Goal: Information Seeking & Learning: Check status

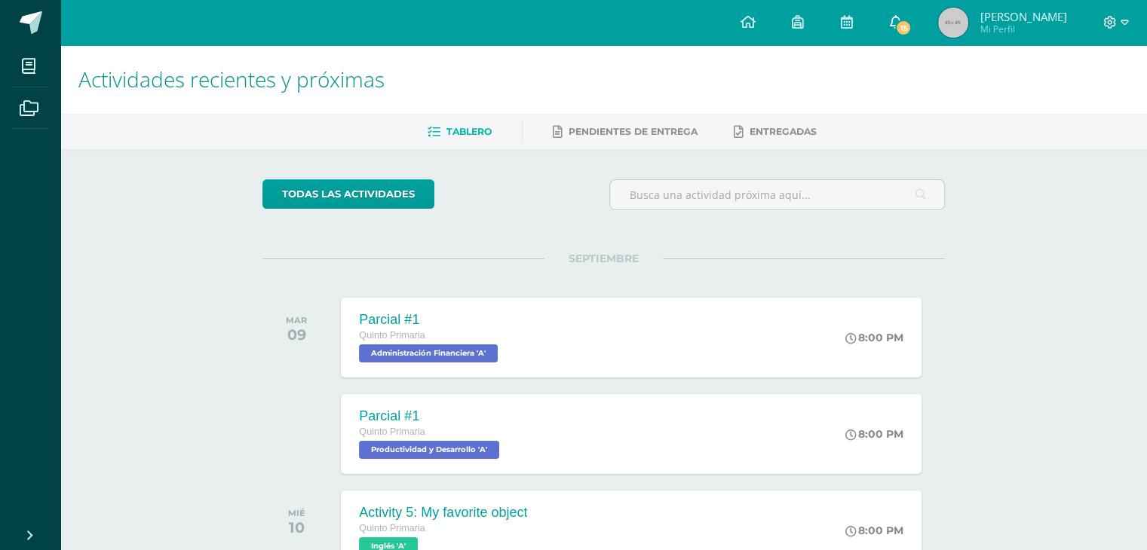
click at [912, 26] on span "15" at bounding box center [903, 28] width 17 height 17
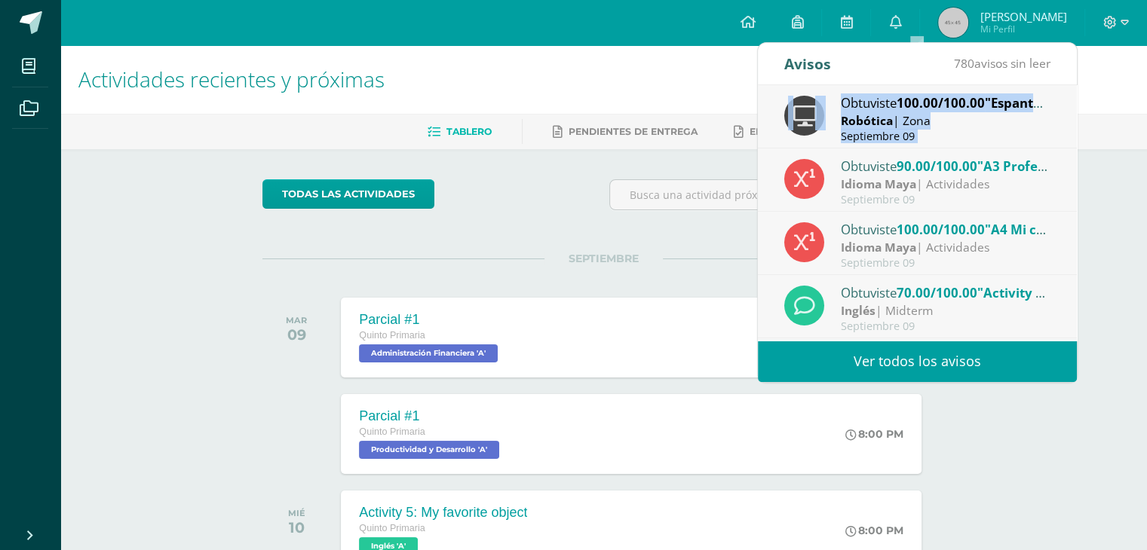
drag, startPoint x: 1064, startPoint y: 142, endPoint x: 1064, endPoint y: 163, distance: 20.4
click at [1064, 163] on div "Obtuviste 100.00/100.00 "Espantapájaros" en Robótica Robótica | Zona [DATE] Obt…" at bounding box center [917, 213] width 319 height 256
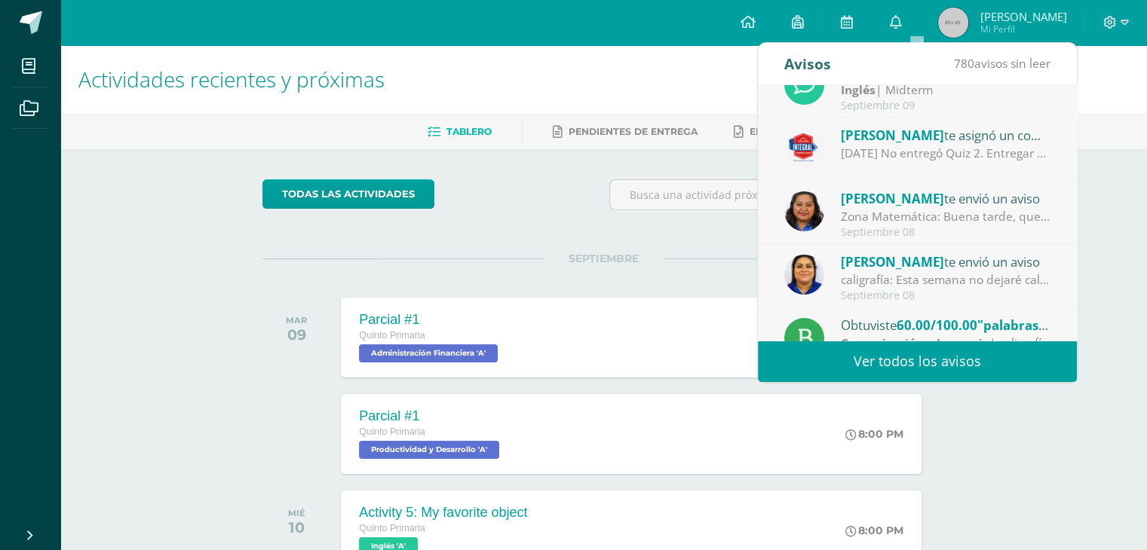
scroll to position [250, 0]
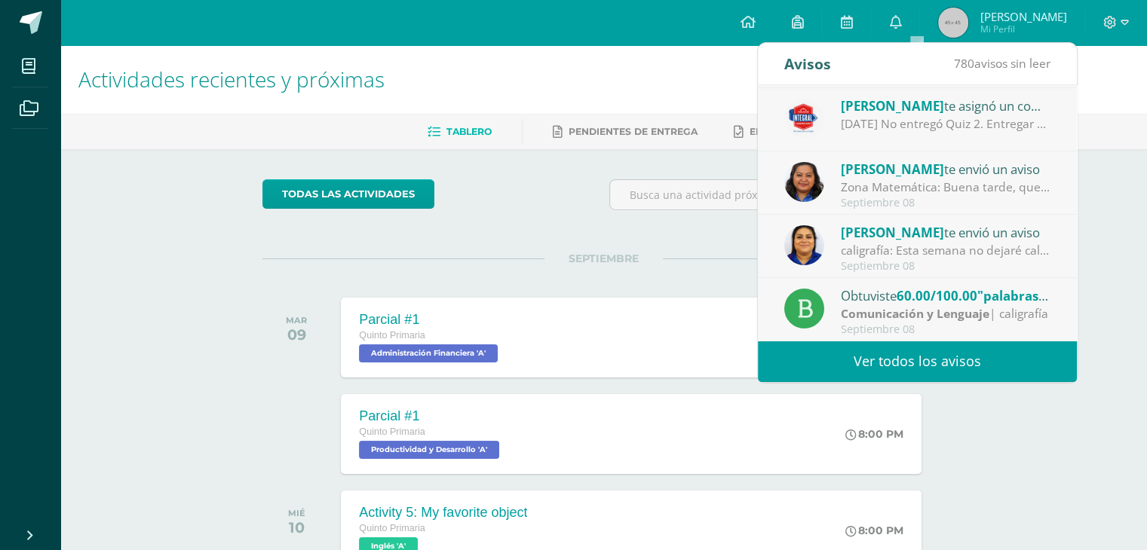
click at [924, 360] on link "Ver todos los avisos" at bounding box center [917, 361] width 319 height 41
click at [925, 362] on link "Ver todos los avisos" at bounding box center [917, 361] width 319 height 41
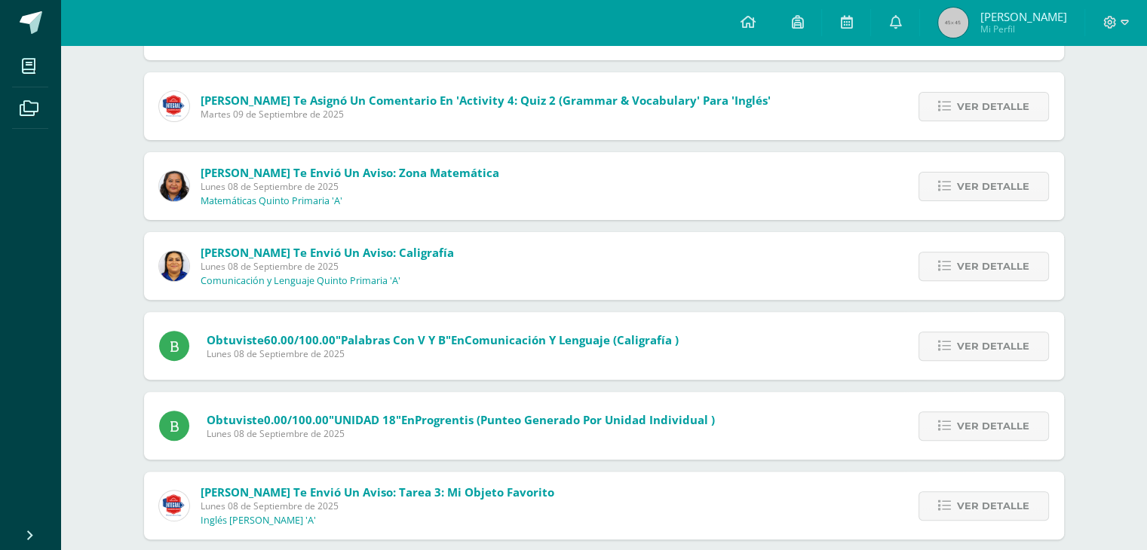
scroll to position [483, 0]
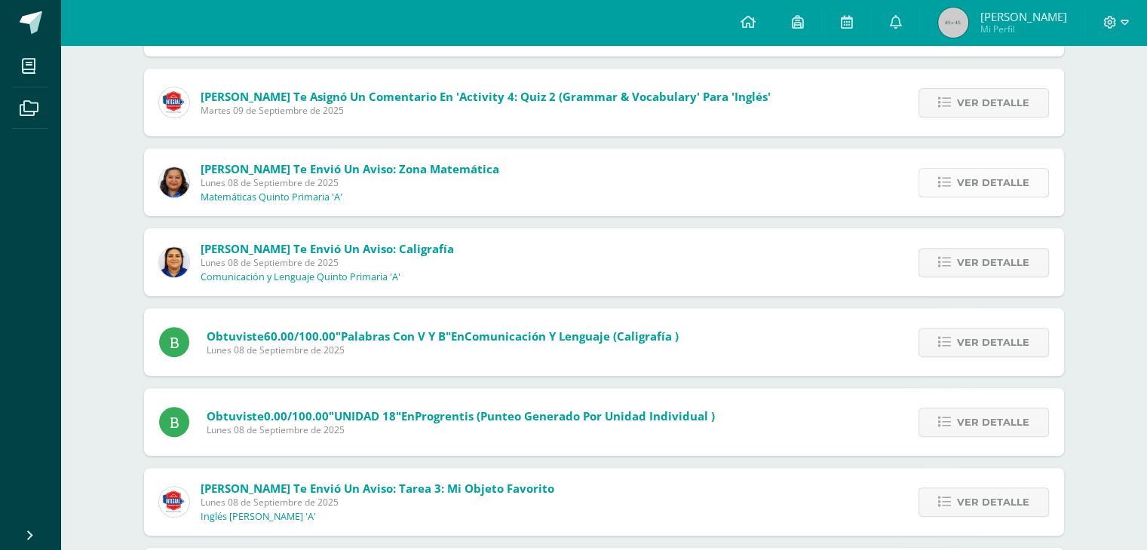
click at [1007, 183] on span "Ver detalle" at bounding box center [993, 183] width 72 height 28
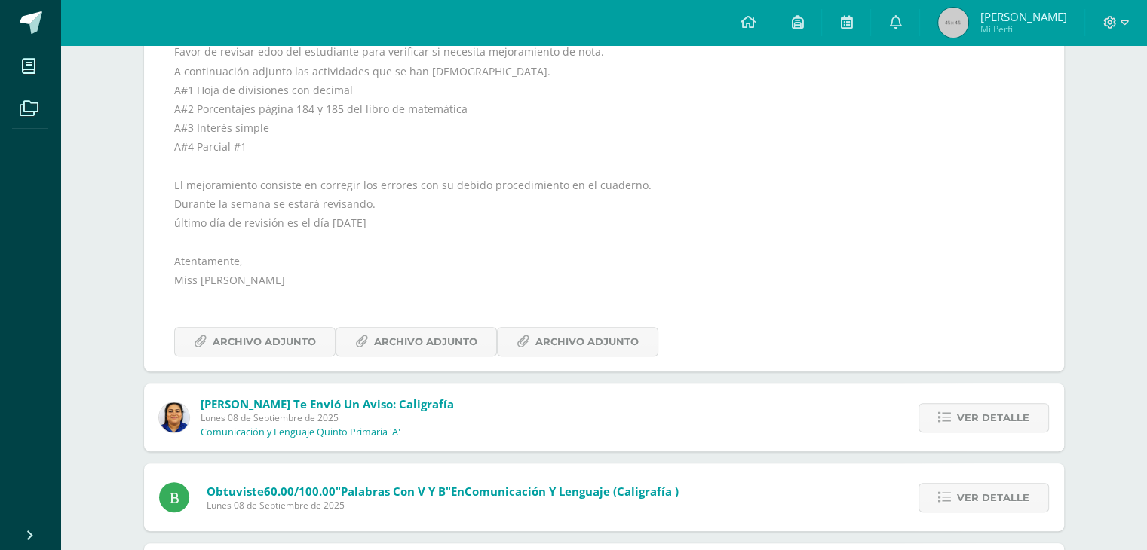
scroll to position [710, 0]
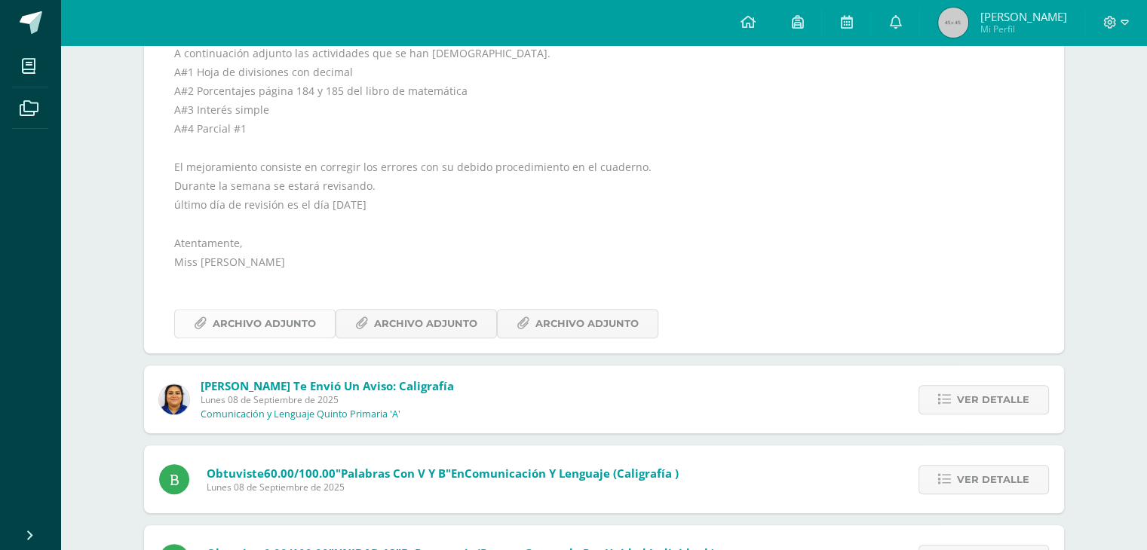
click at [258, 324] on span "Archivo Adjunto" at bounding box center [264, 324] width 103 height 28
click at [423, 325] on span "Archivo Adjunto" at bounding box center [425, 324] width 103 height 28
click at [562, 329] on span "Archivo Adjunto" at bounding box center [586, 324] width 103 height 28
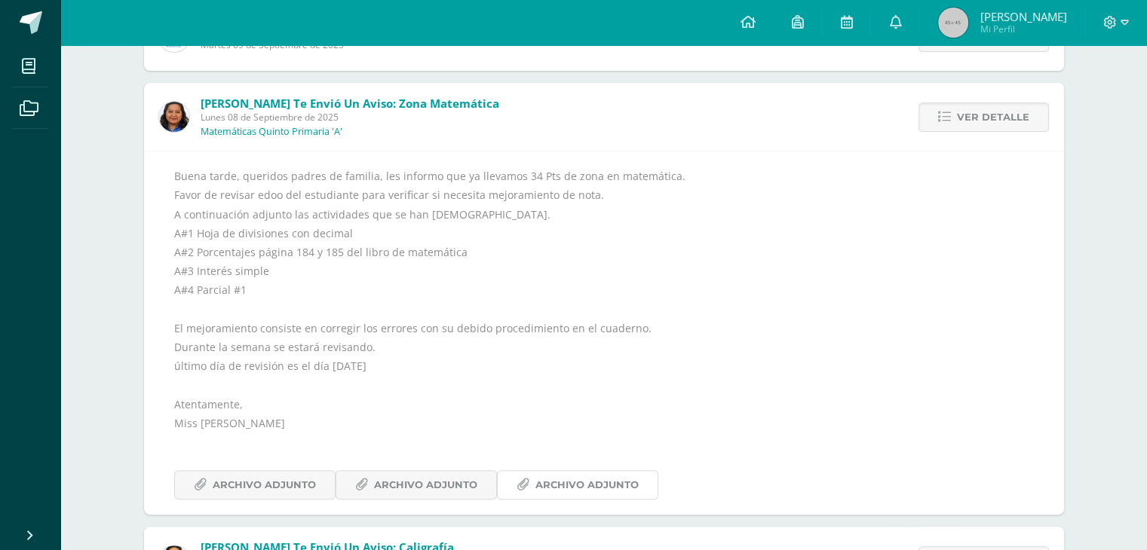
scroll to position [552, 0]
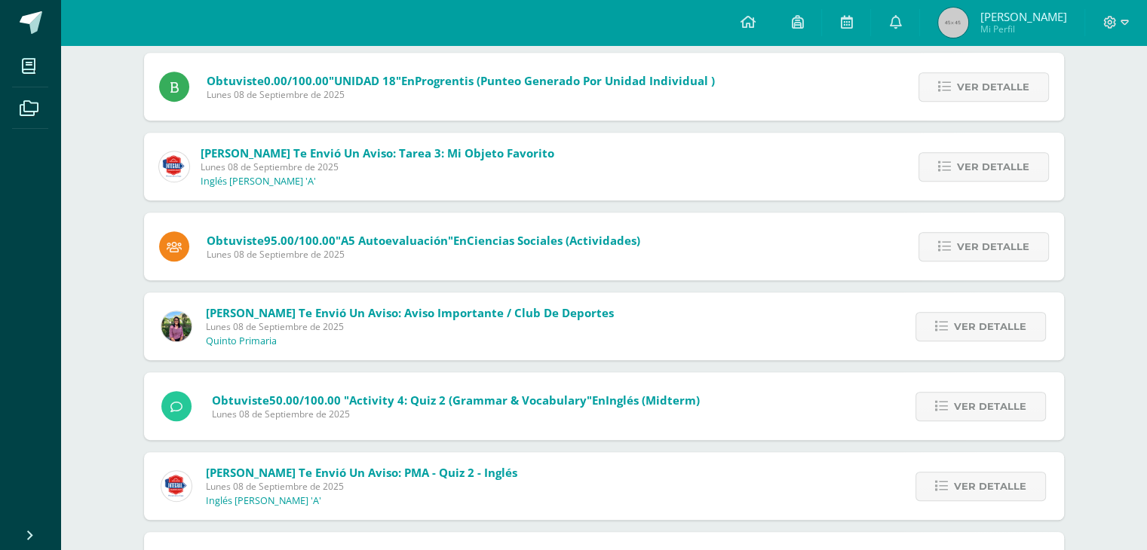
scroll to position [747, 0]
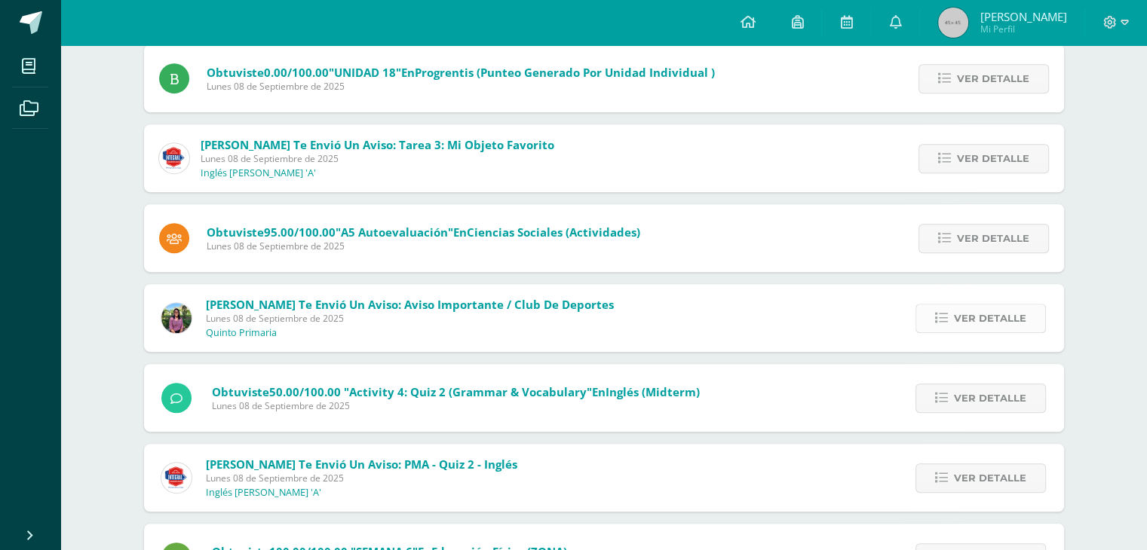
click at [1009, 323] on span "Ver detalle" at bounding box center [990, 319] width 72 height 28
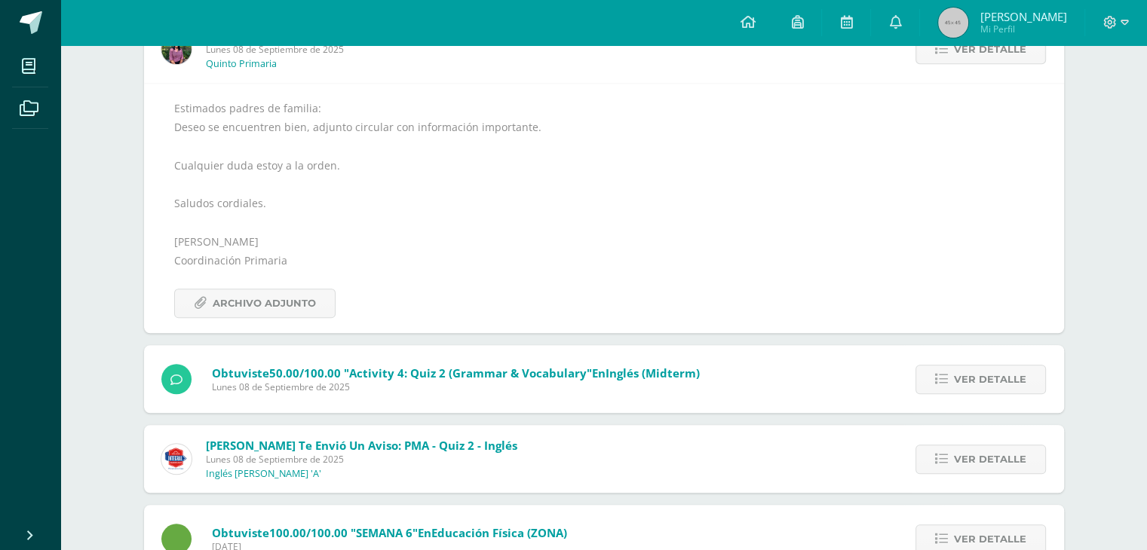
scroll to position [1024, 0]
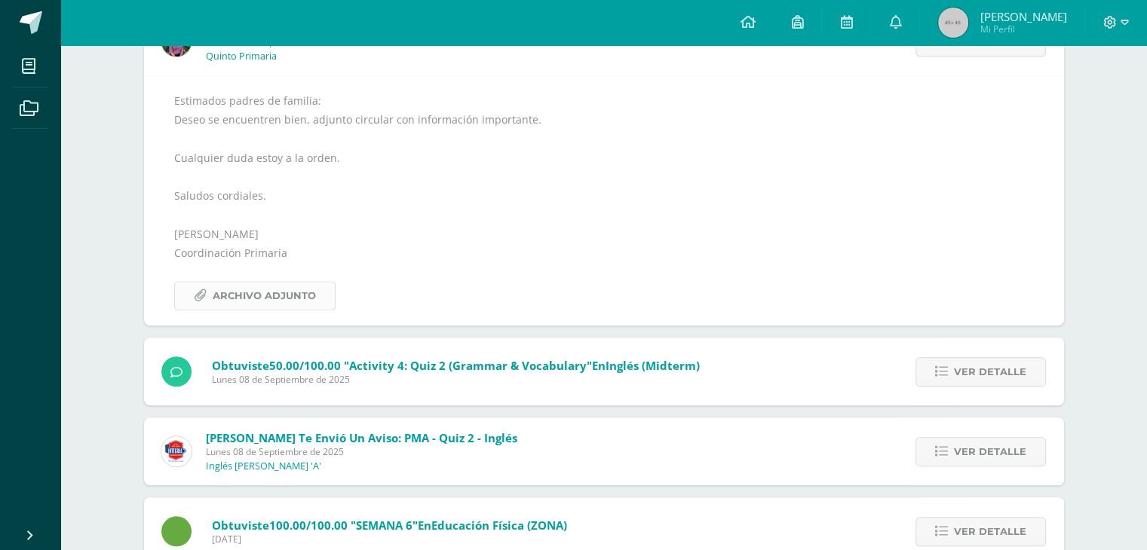
click at [268, 296] on span "Archivo Adjunto" at bounding box center [264, 296] width 103 height 28
